Goal: Task Accomplishment & Management: Use online tool/utility

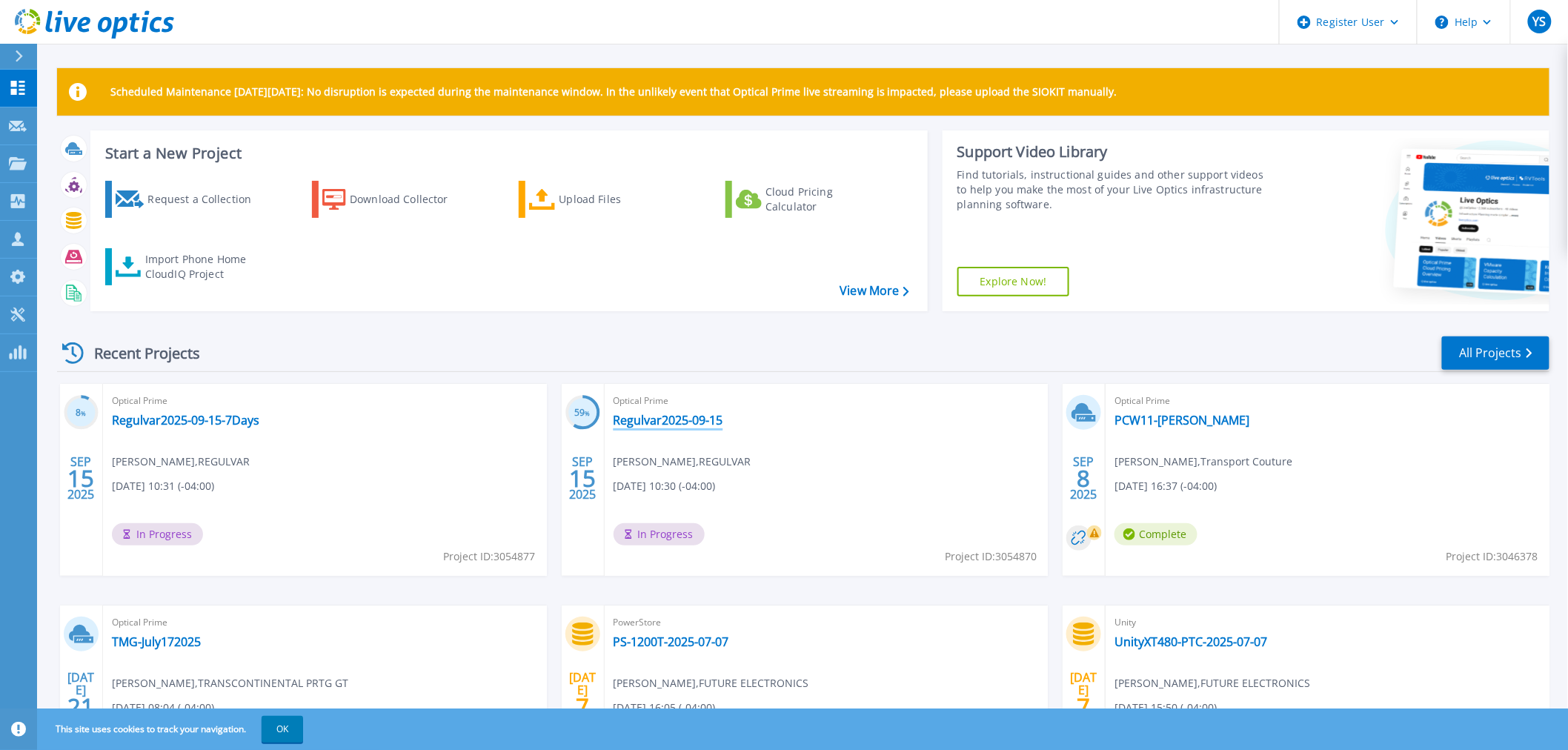
click at [667, 417] on link "Regulvar2025-09-15" at bounding box center [668, 420] width 110 height 15
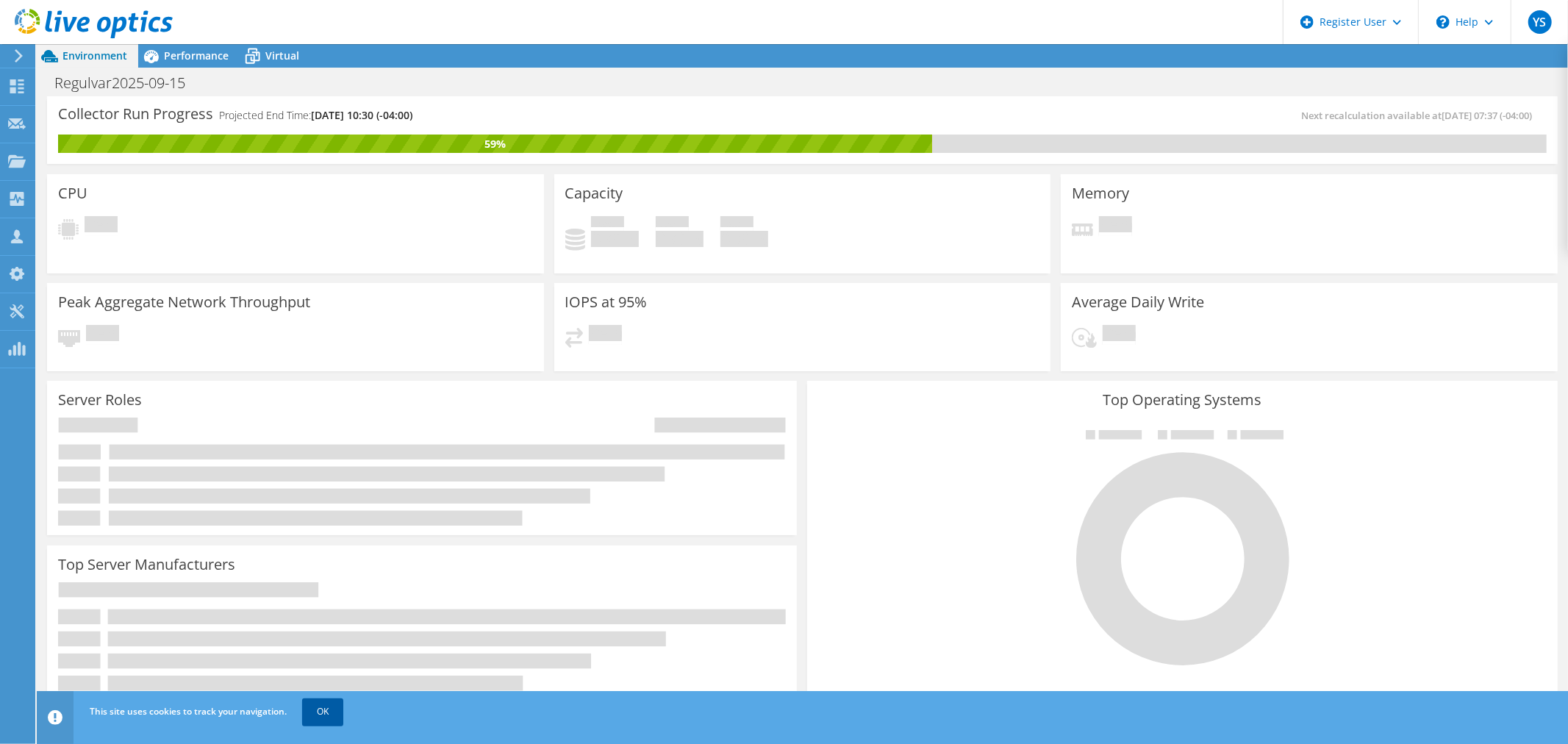
click at [325, 709] on link "OK" at bounding box center [322, 711] width 41 height 27
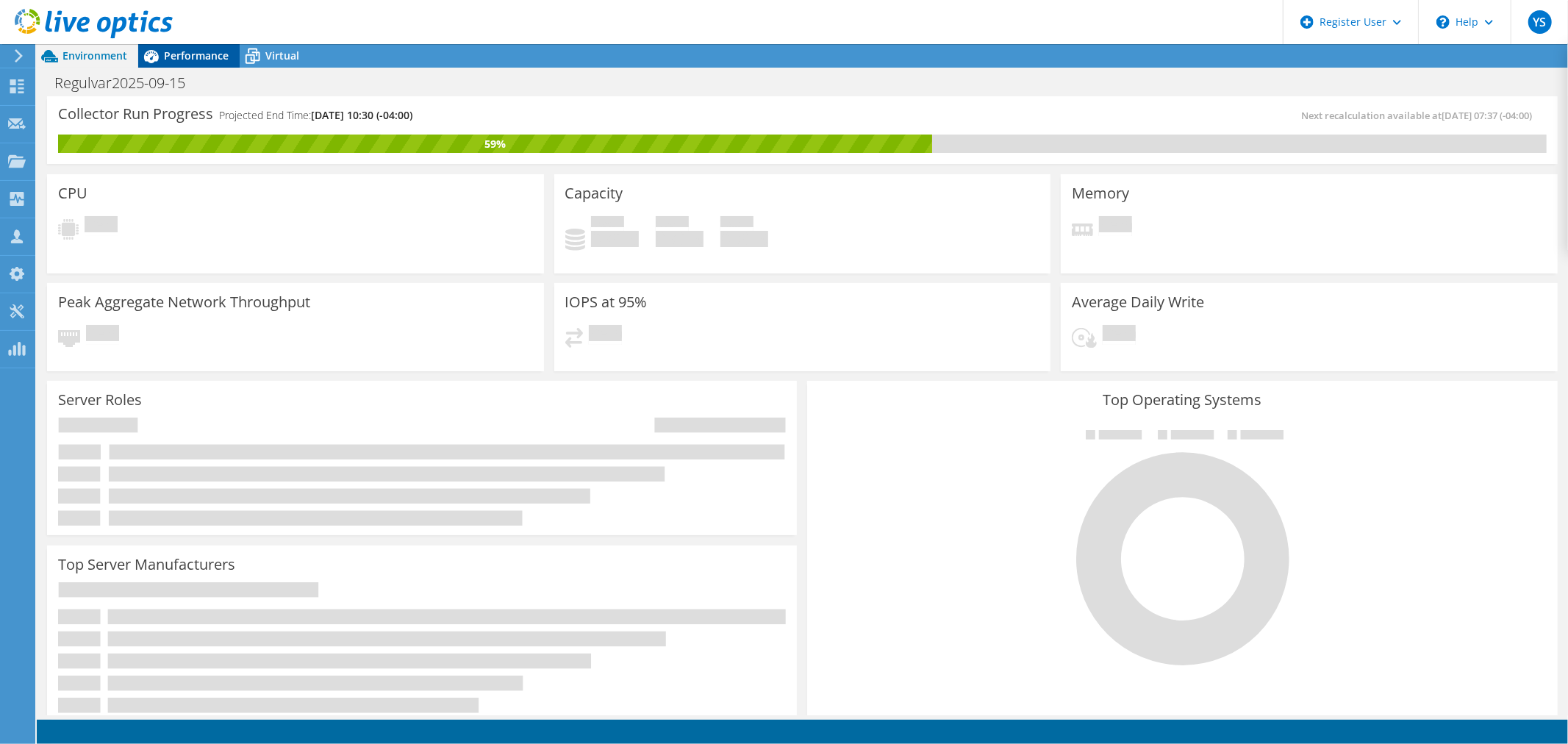
click at [201, 61] on span "Performance" at bounding box center [196, 55] width 64 height 14
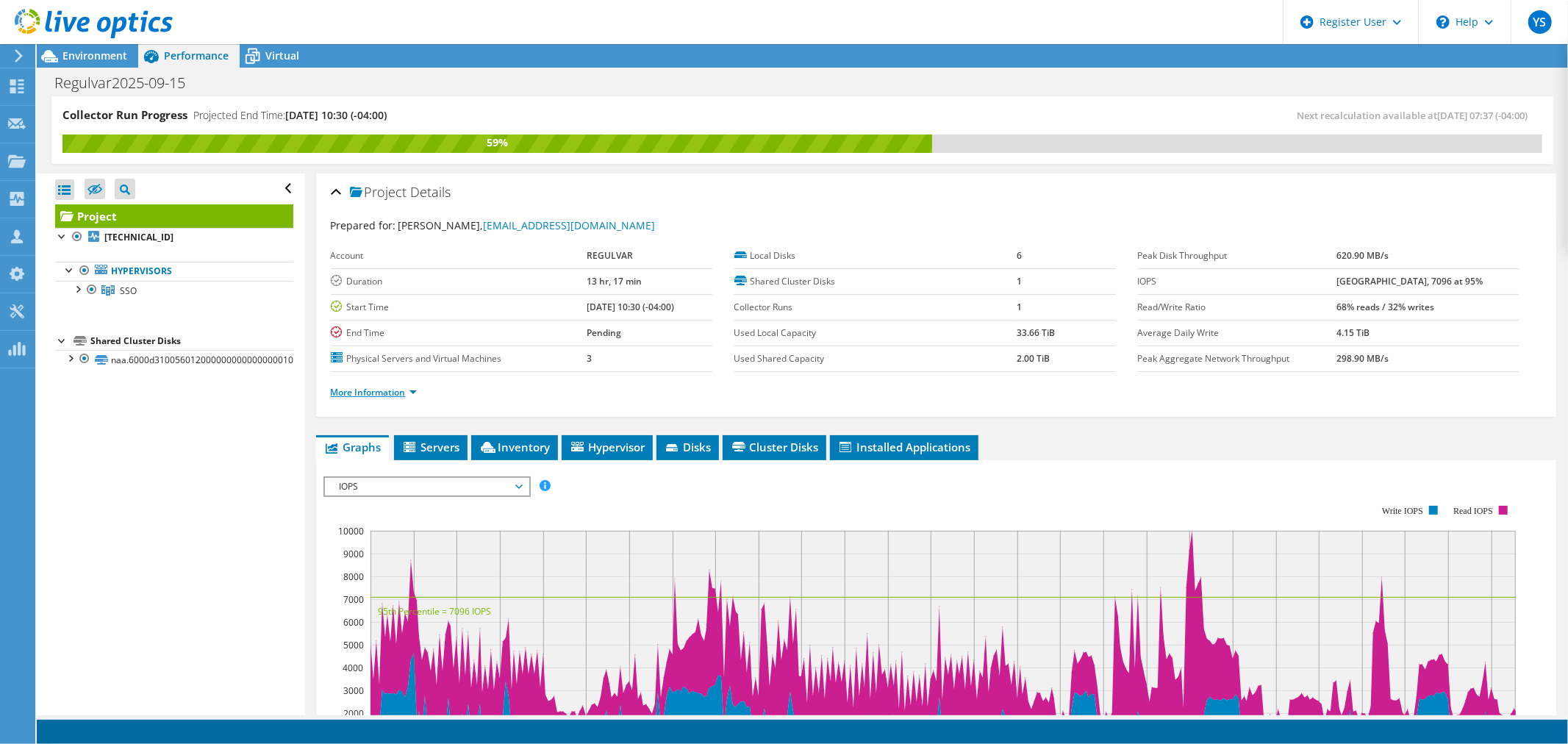
click at [410, 386] on link "More Information" at bounding box center [374, 392] width 86 height 13
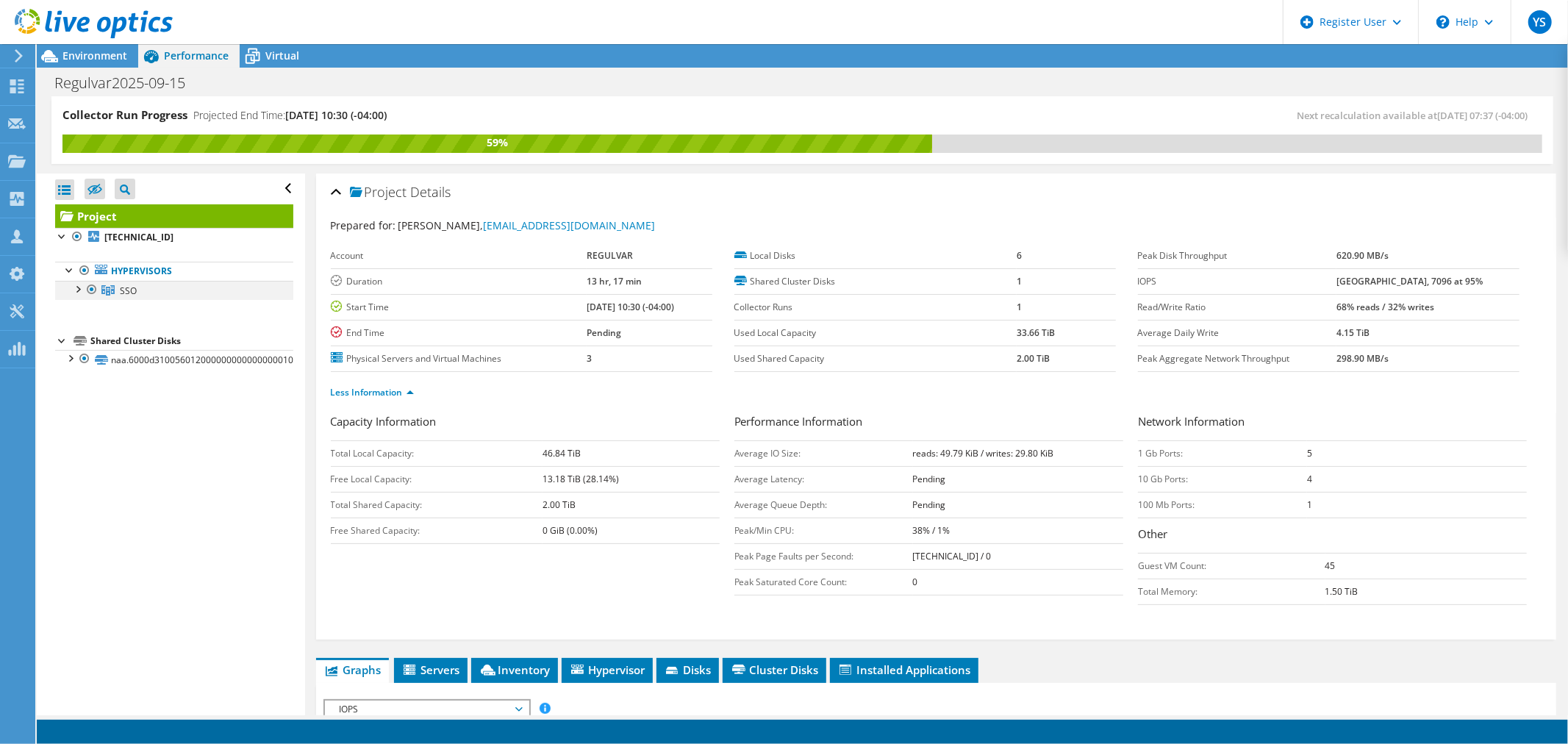
click at [75, 292] on div at bounding box center [77, 288] width 15 height 15
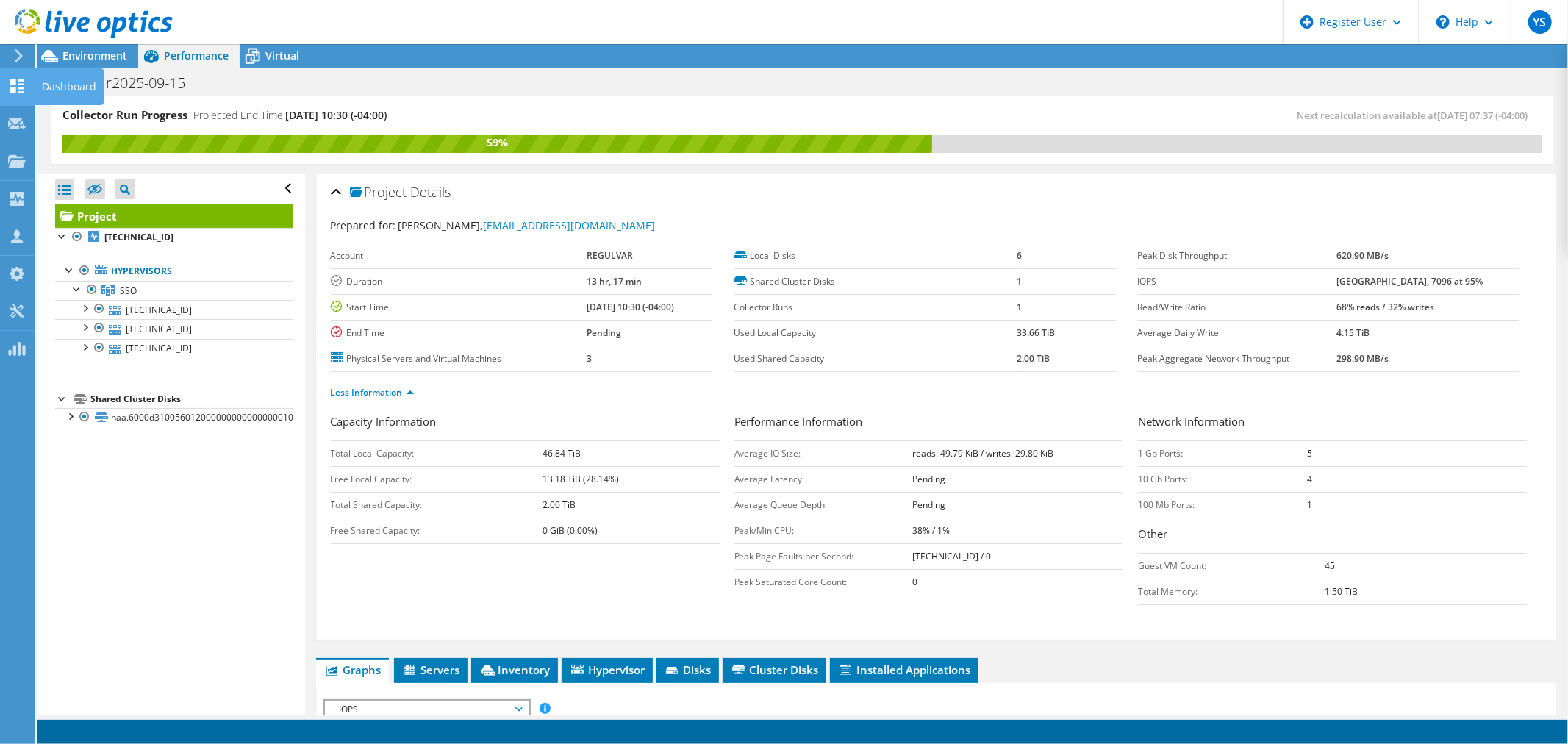
click at [22, 84] on icon at bounding box center [17, 86] width 18 height 14
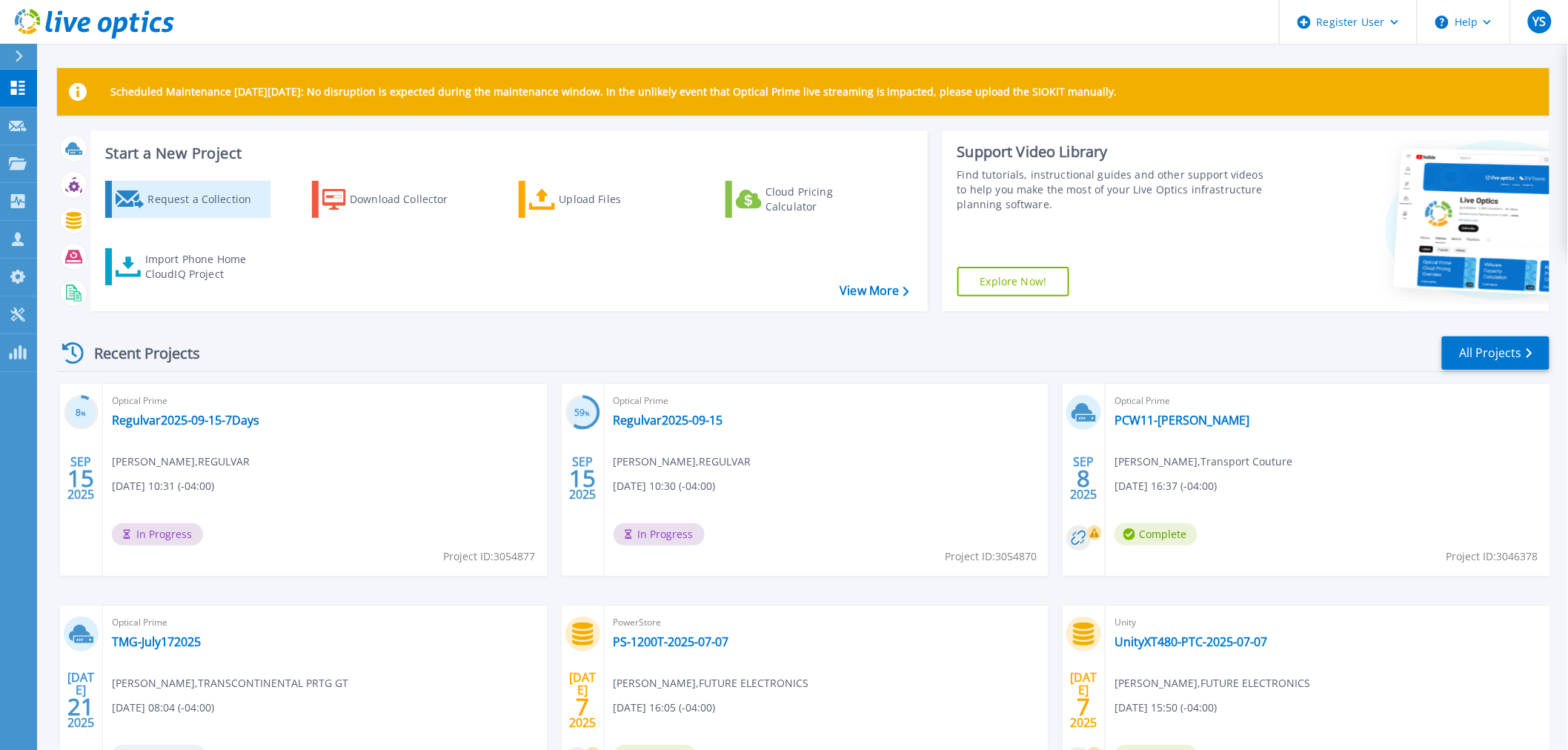
click at [191, 197] on div "Request a Collection" at bounding box center [207, 199] width 119 height 30
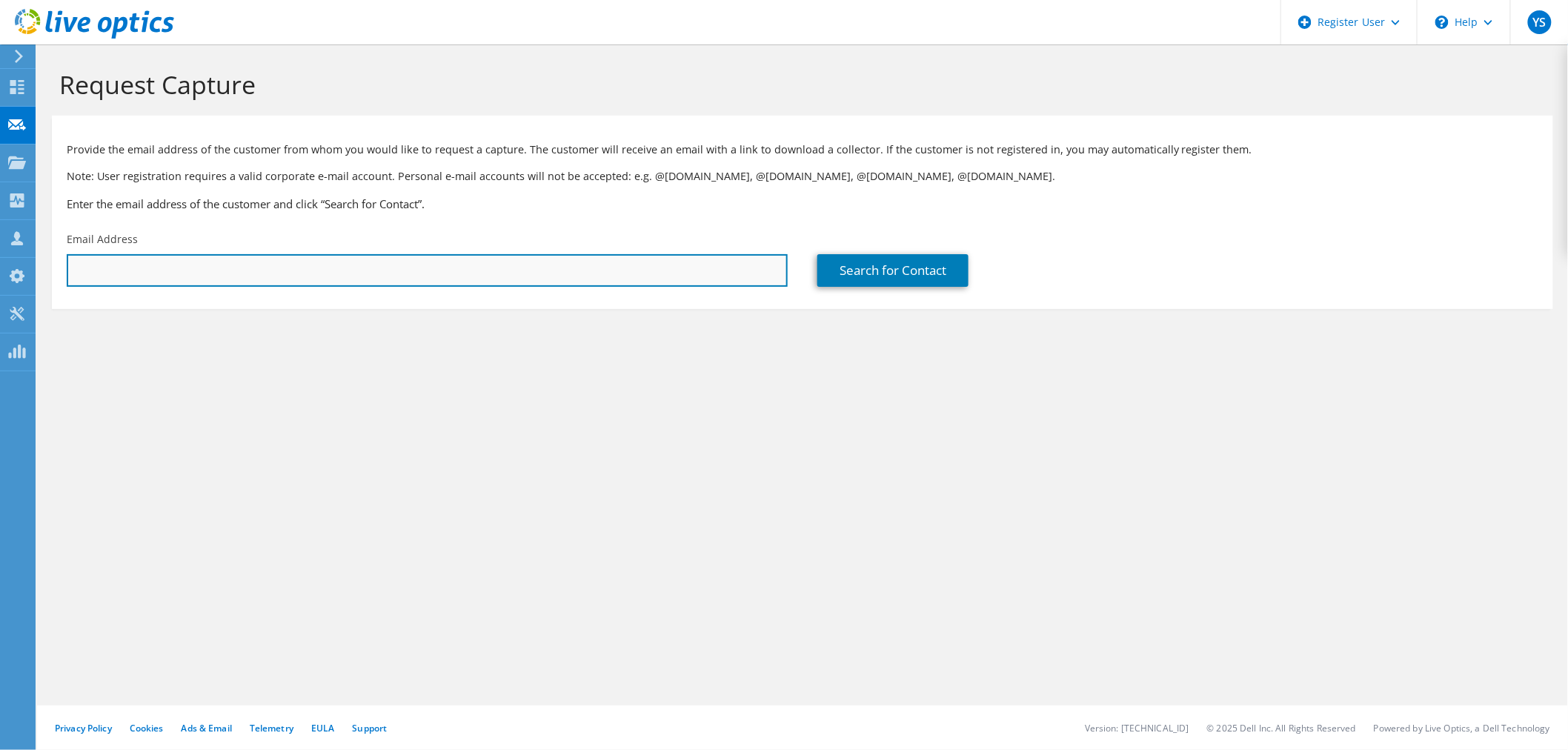
click at [252, 276] on input "text" at bounding box center [426, 271] width 721 height 33
paste input "evlavallee@regulvar.com"
type input "evlavallee@regulvar.com"
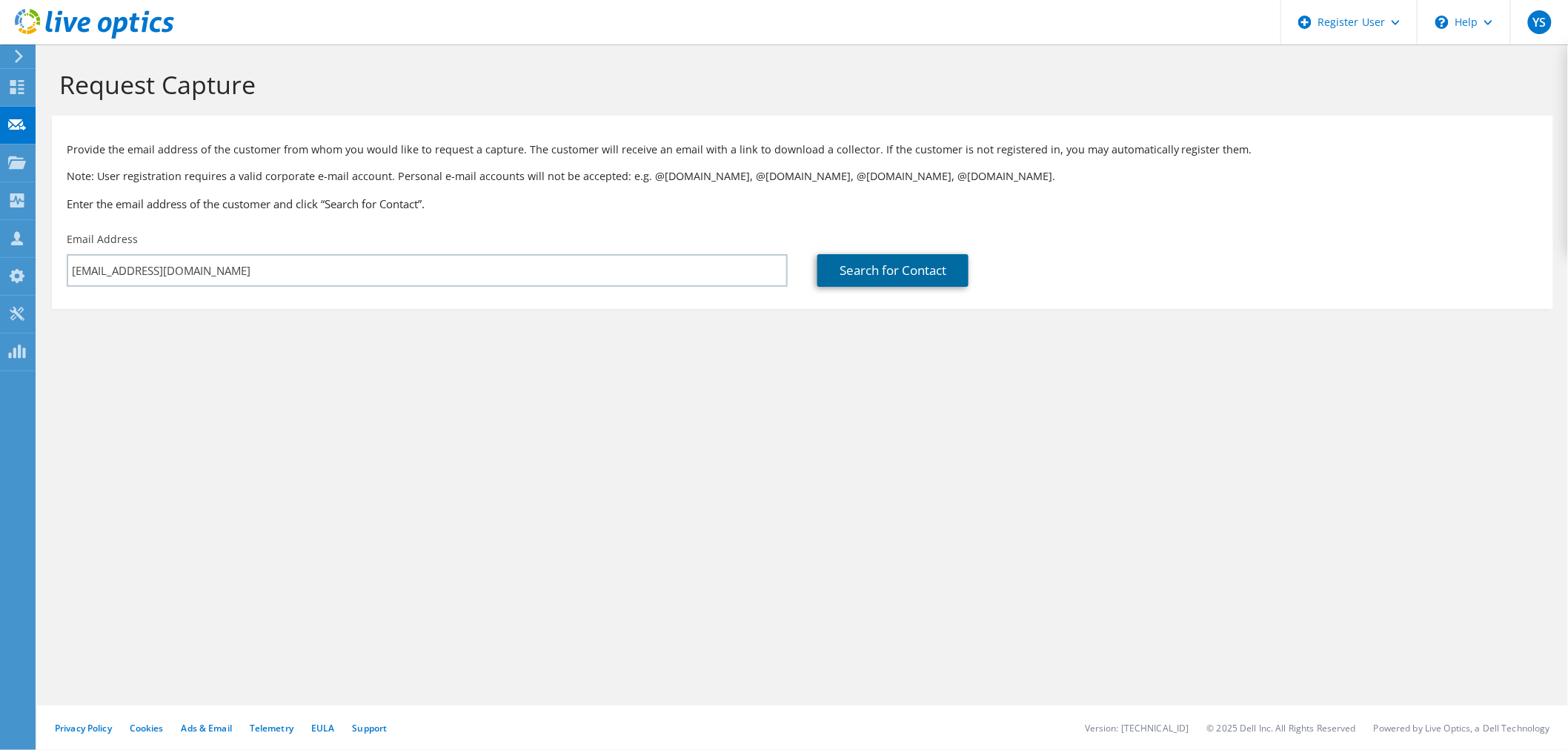
click at [861, 271] on link "Search for Contact" at bounding box center [892, 271] width 151 height 33
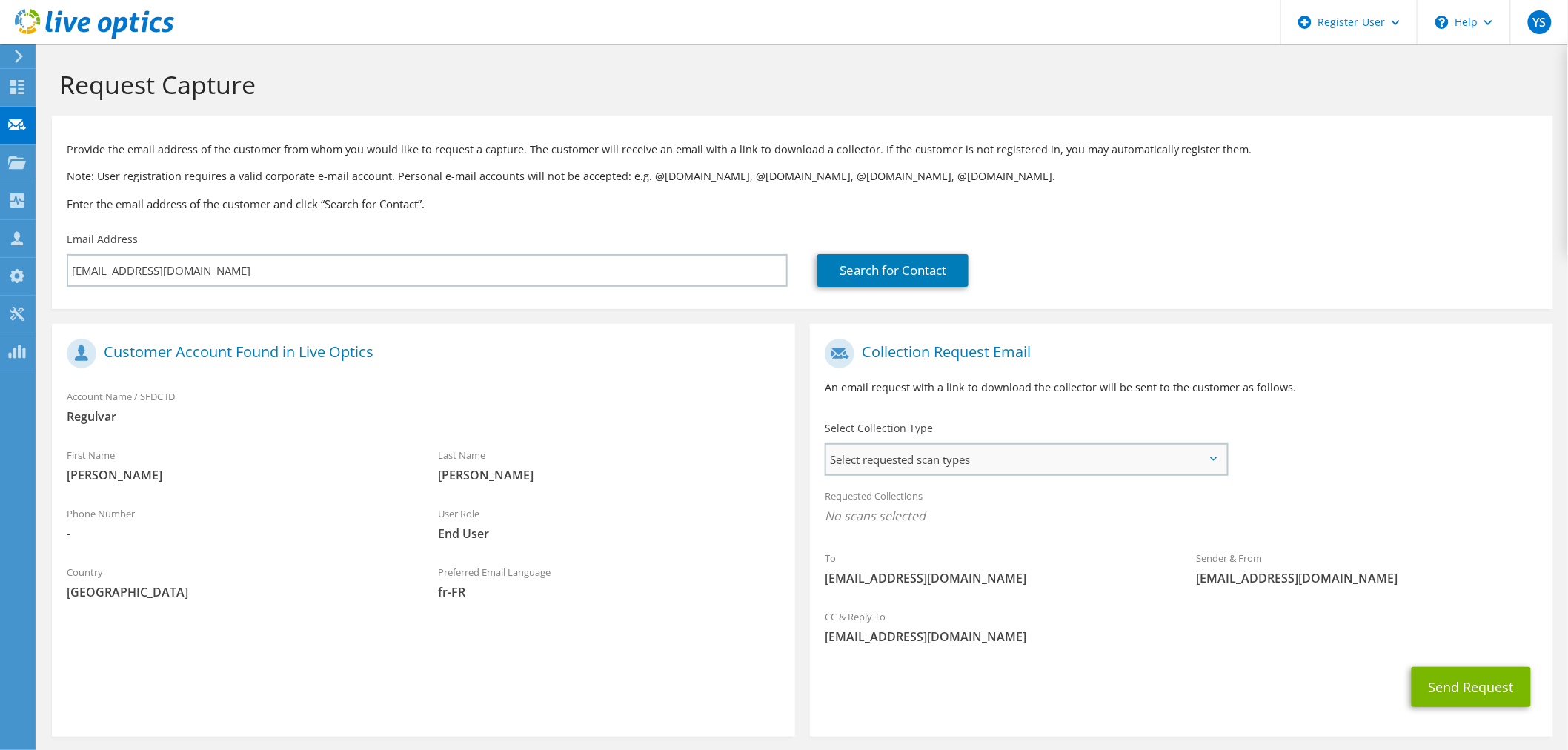
click at [942, 456] on span "Select requested scan types" at bounding box center [1026, 459] width 400 height 30
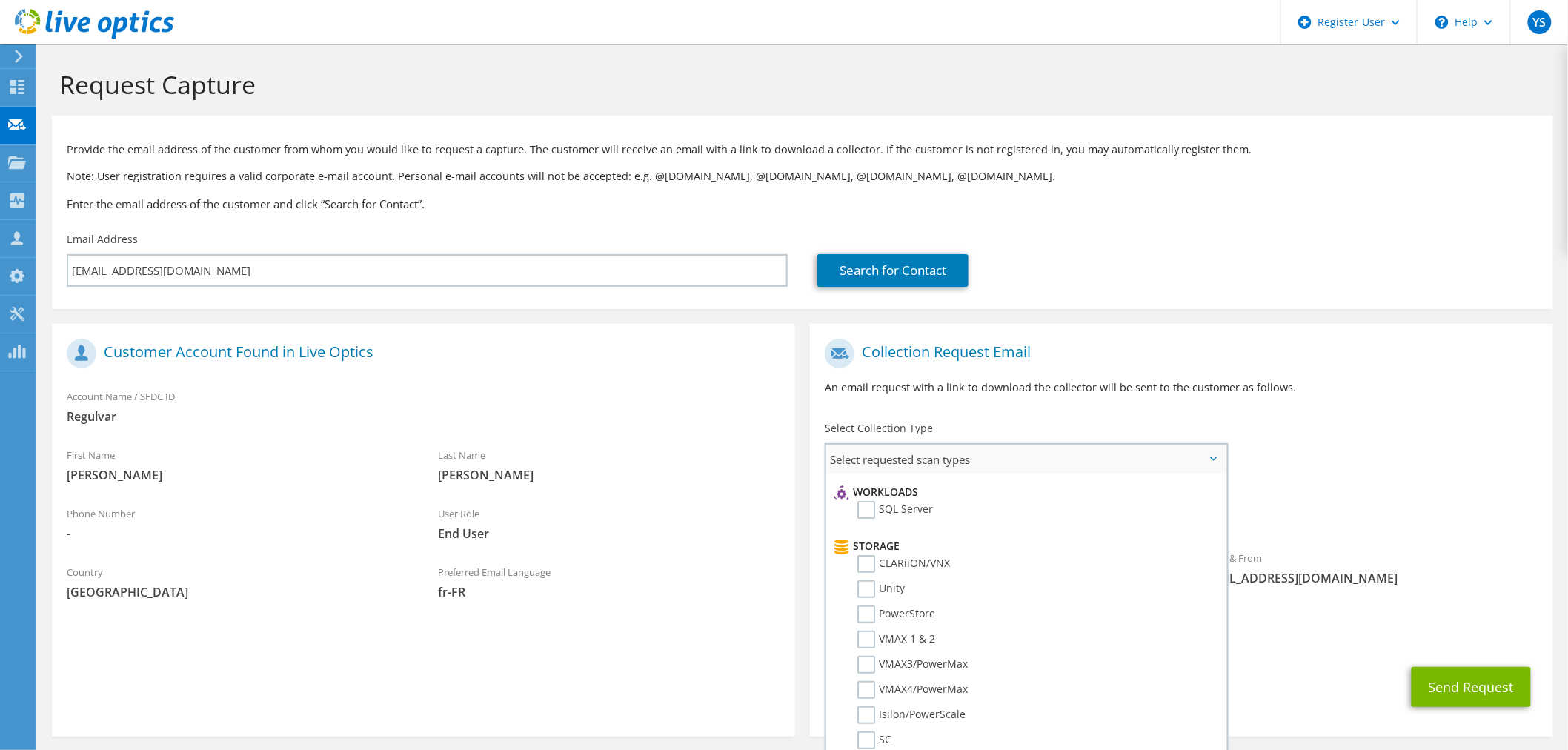
scroll to position [247, 0]
click at [872, 684] on label "SC" at bounding box center [875, 693] width 34 height 18
click at [0, 0] on input "SC" at bounding box center [0, 0] width 0 height 0
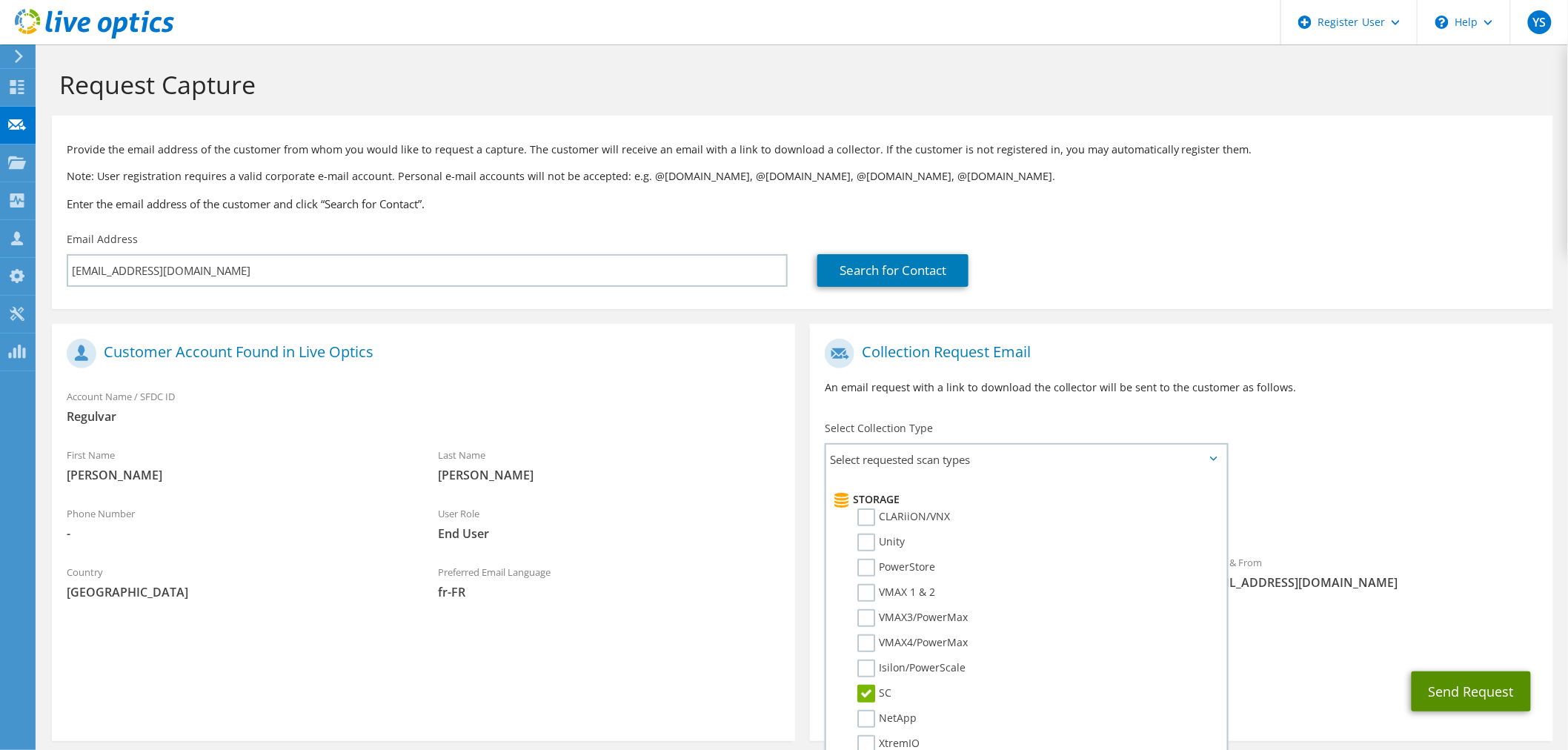
click at [1451, 692] on button "Send Request" at bounding box center [1471, 691] width 119 height 40
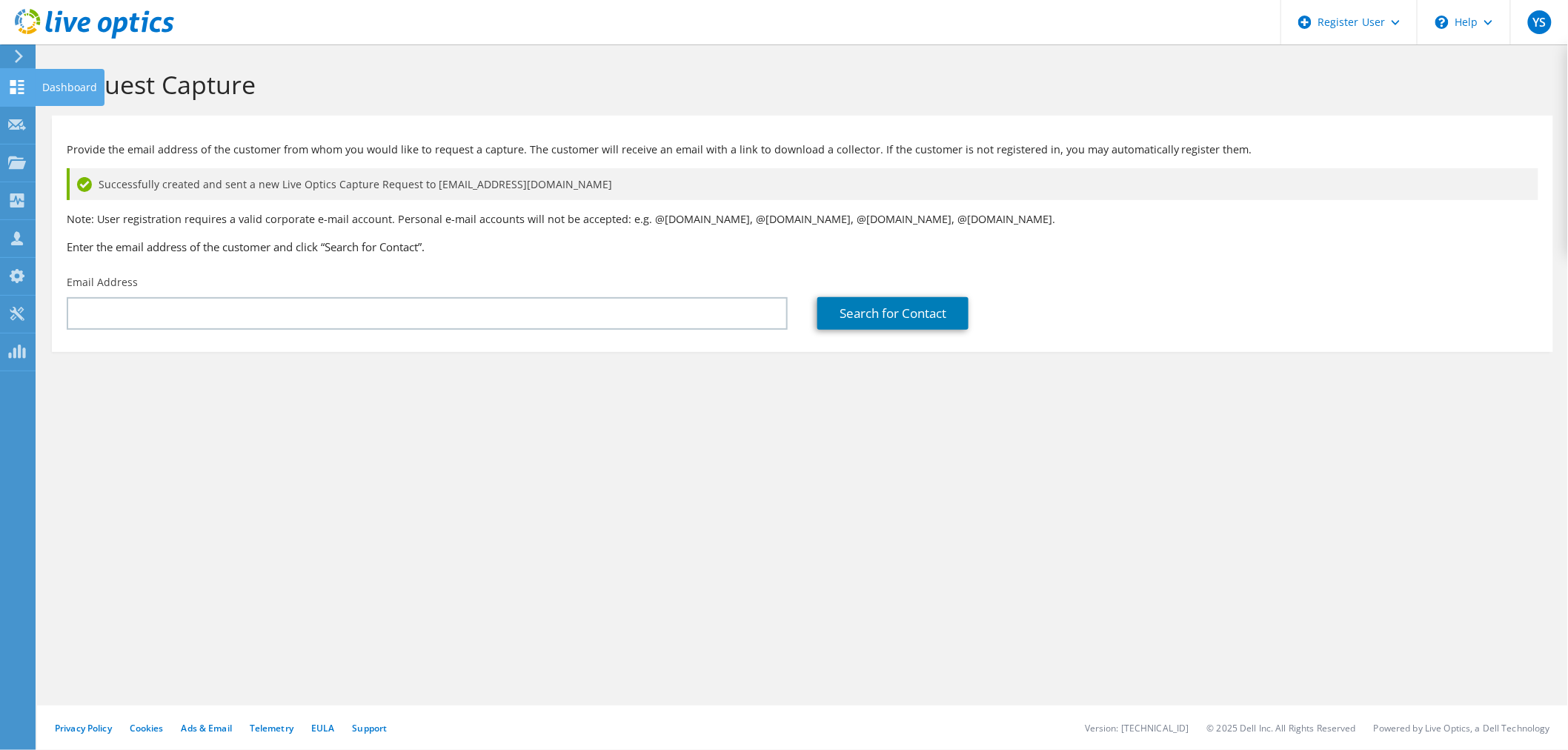
click at [17, 83] on icon at bounding box center [17, 86] width 18 height 14
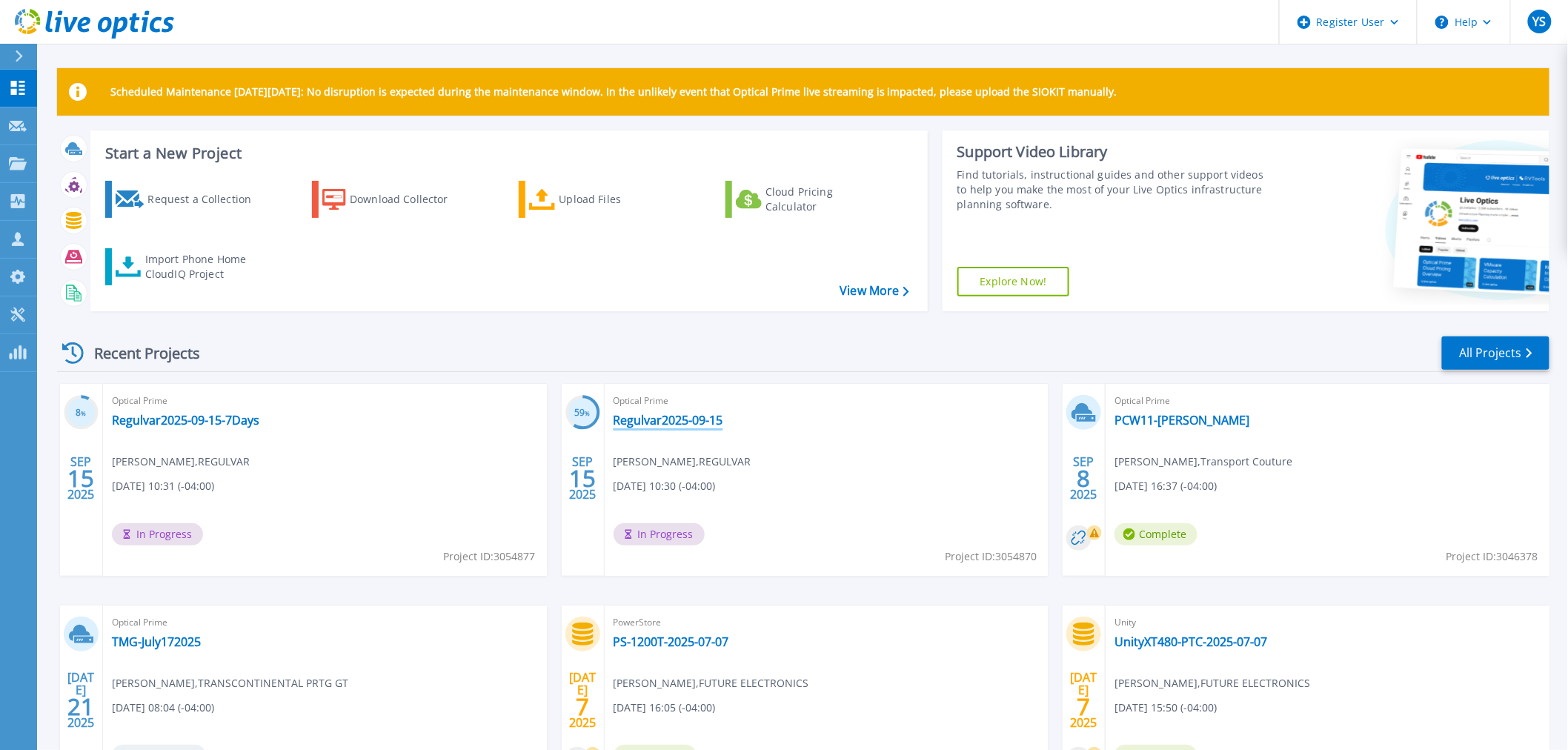
click at [685, 415] on link "Regulvar2025-09-15" at bounding box center [668, 420] width 110 height 15
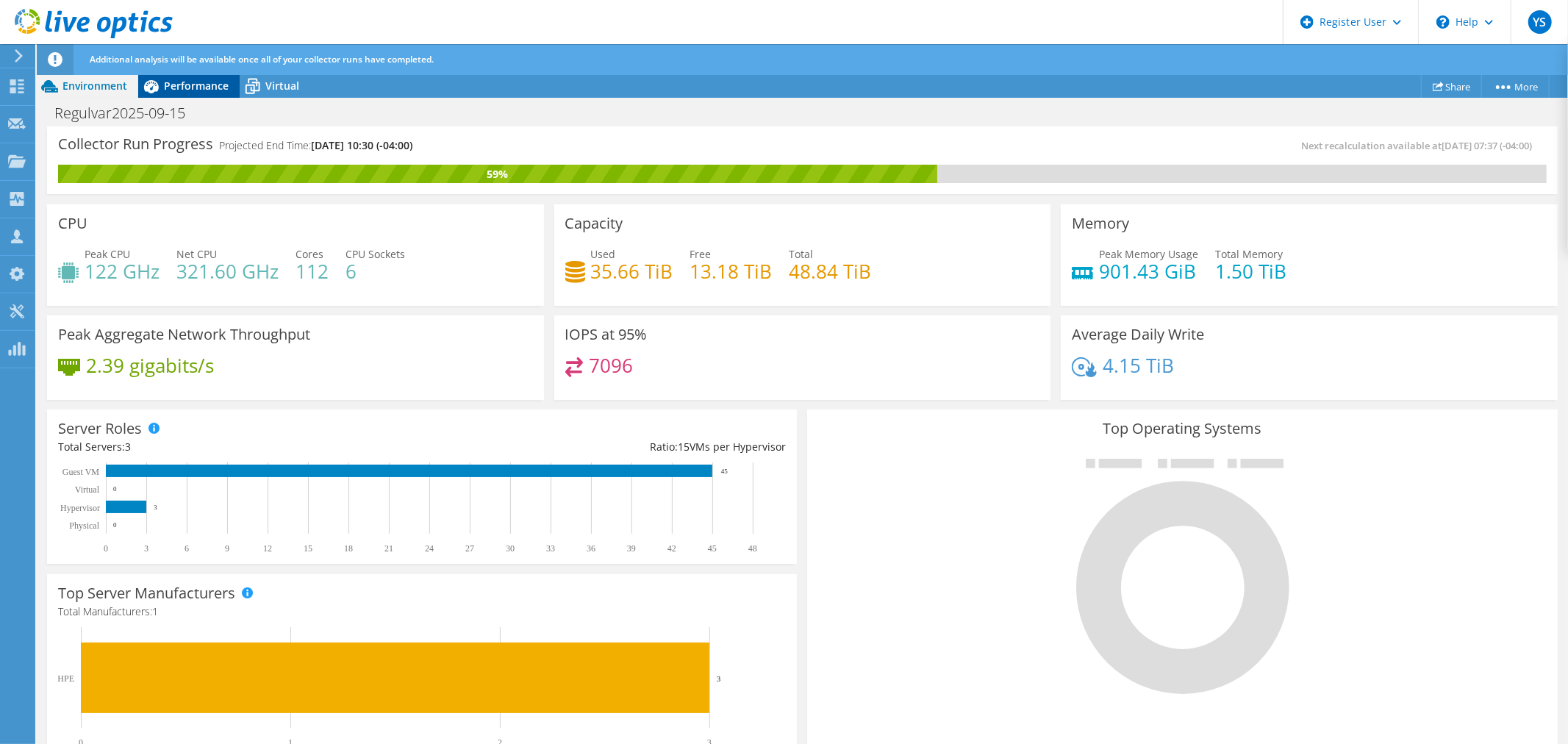
click at [207, 84] on span "Performance" at bounding box center [196, 85] width 64 height 14
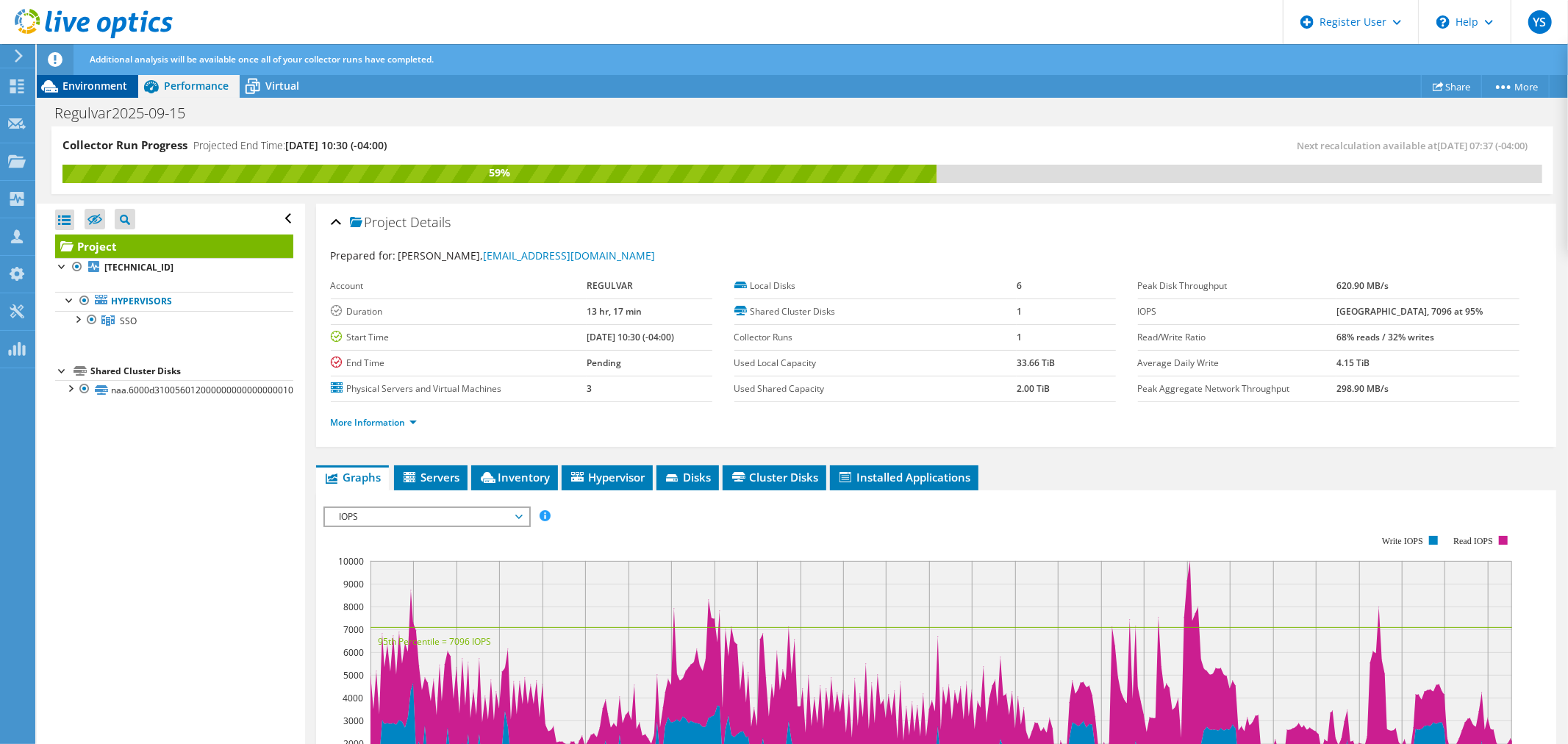
click at [85, 83] on span "Environment" at bounding box center [94, 85] width 64 height 14
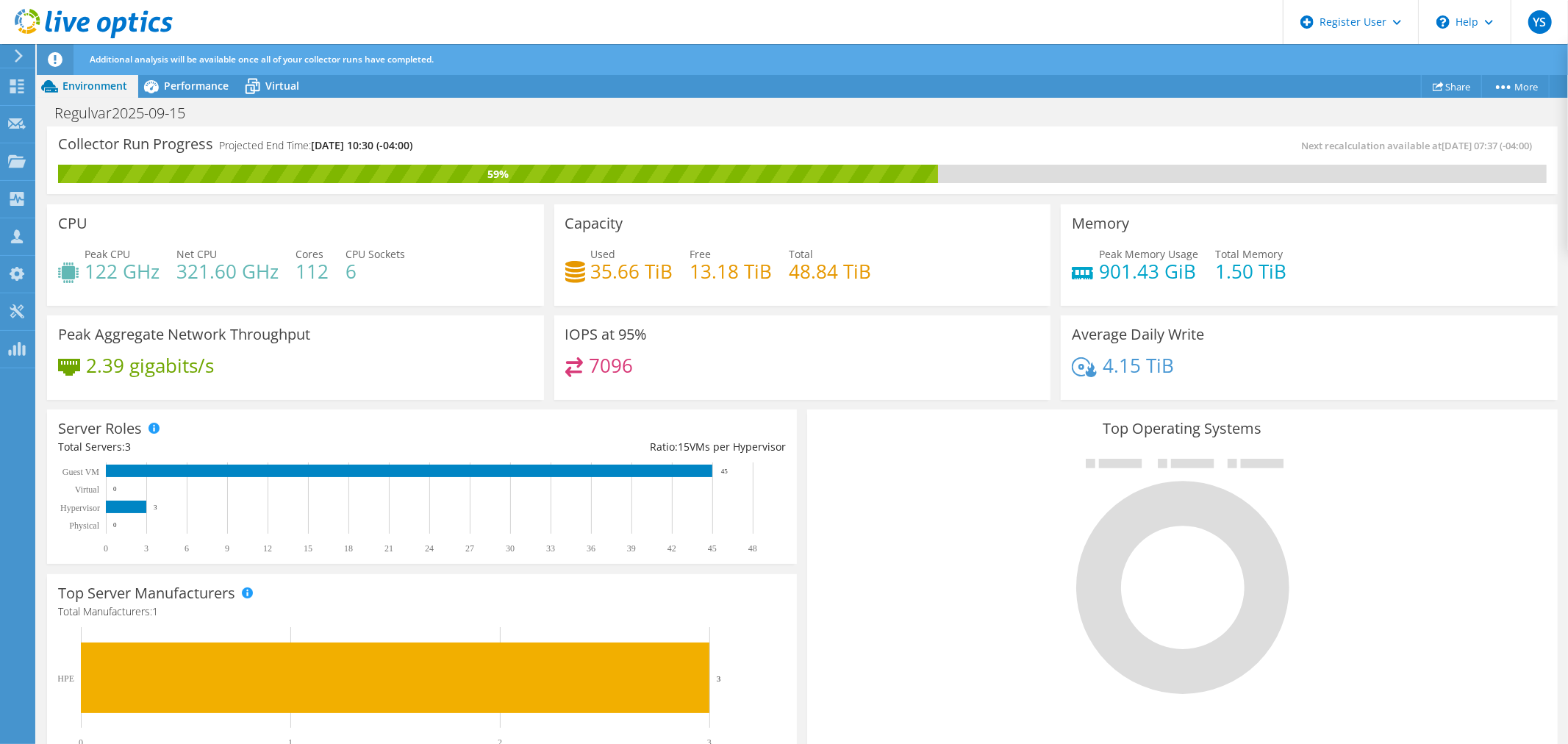
click at [194, 74] on div "Additional analysis will be available once all of your collector runs have comp…" at bounding box center [829, 60] width 1487 height 31
click at [203, 72] on div "Additional analysis will be available once all of your collector runs have comp…" at bounding box center [829, 60] width 1487 height 31
click at [201, 81] on span "Performance" at bounding box center [196, 85] width 64 height 14
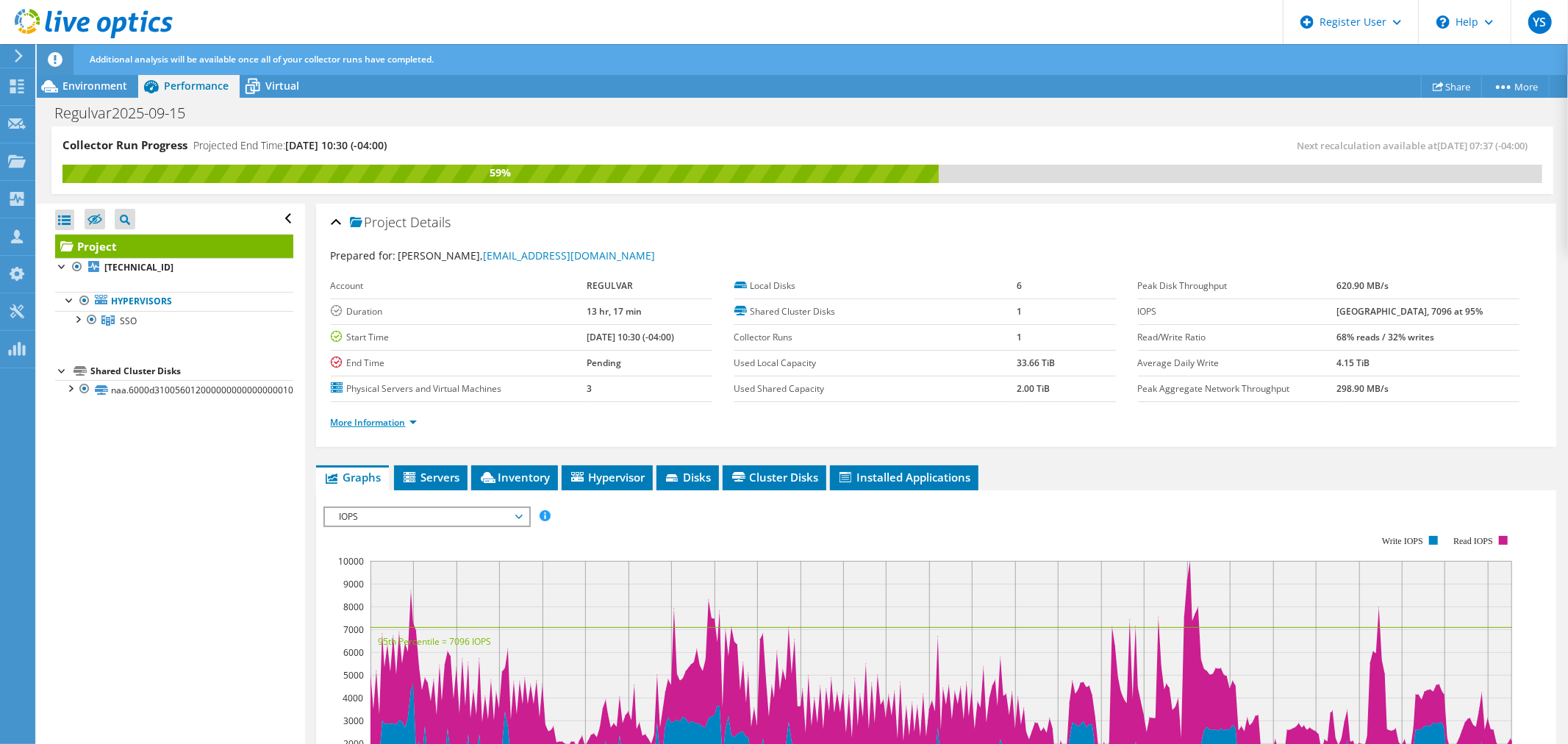
click at [381, 420] on link "More Information" at bounding box center [374, 422] width 86 height 13
